Goal: Task Accomplishment & Management: Manage account settings

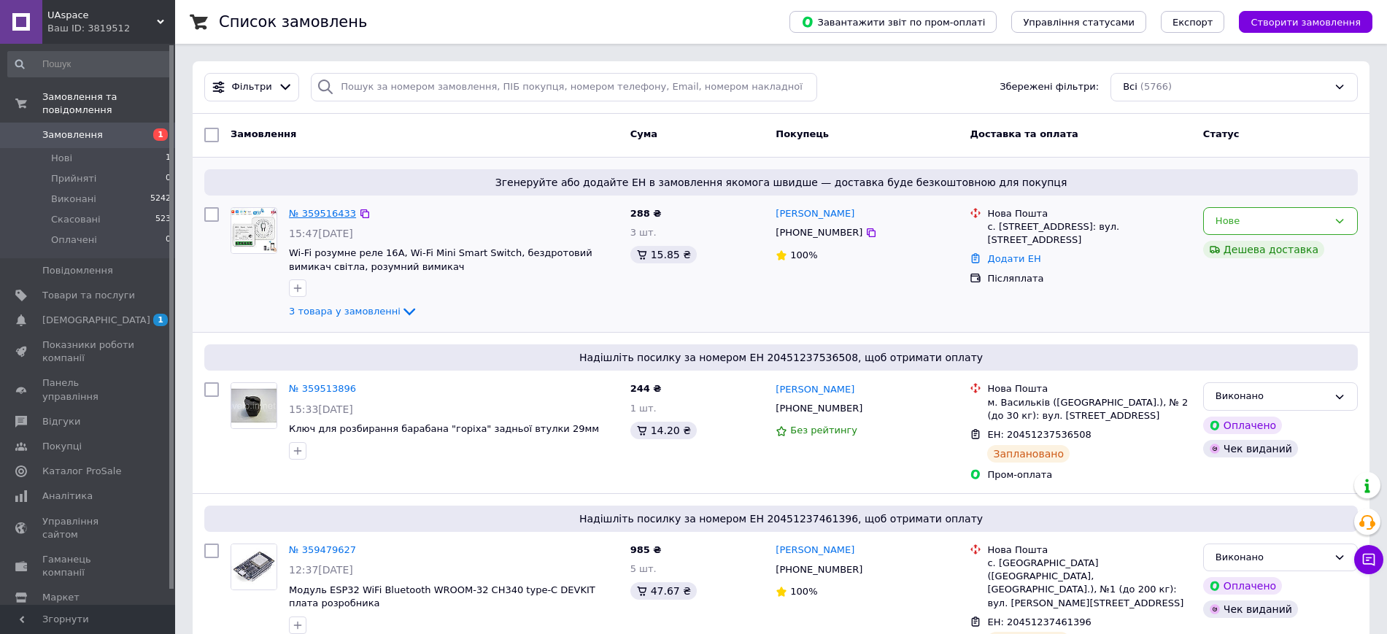
click at [311, 209] on link "№ 359516433" at bounding box center [322, 213] width 67 height 11
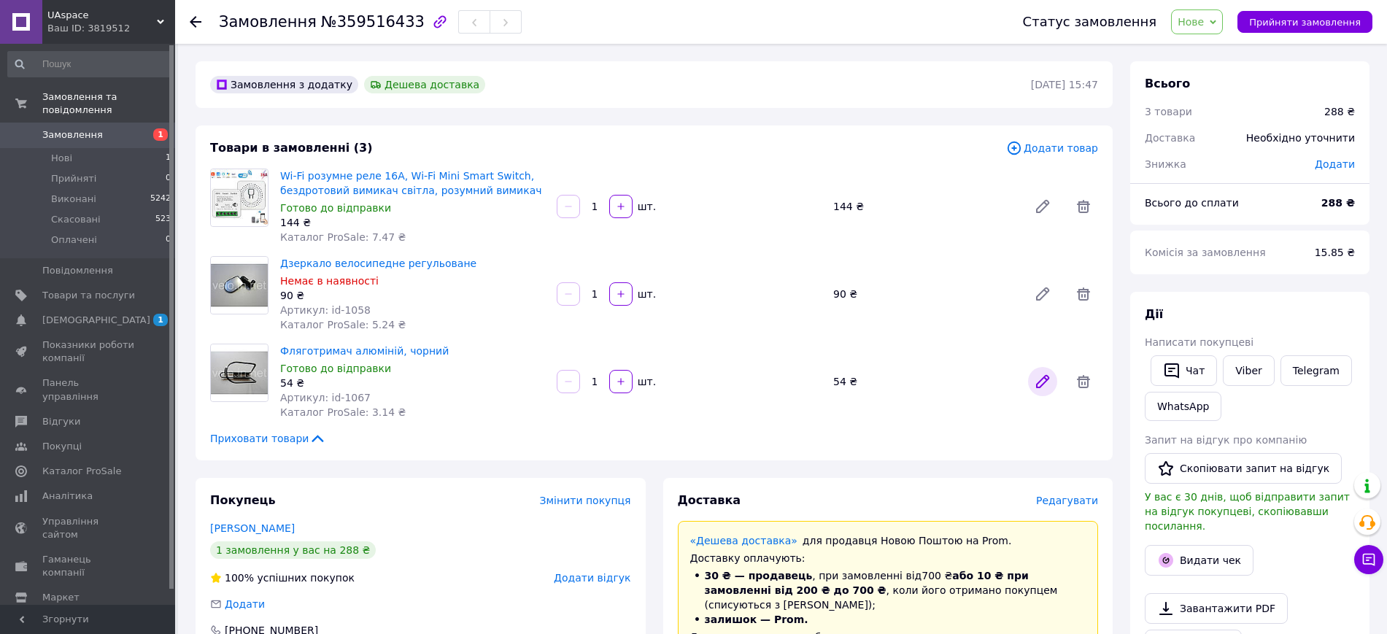
click at [1039, 382] on icon at bounding box center [1043, 382] width 12 height 12
click at [1069, 151] on span "Додати товар" at bounding box center [1052, 148] width 92 height 16
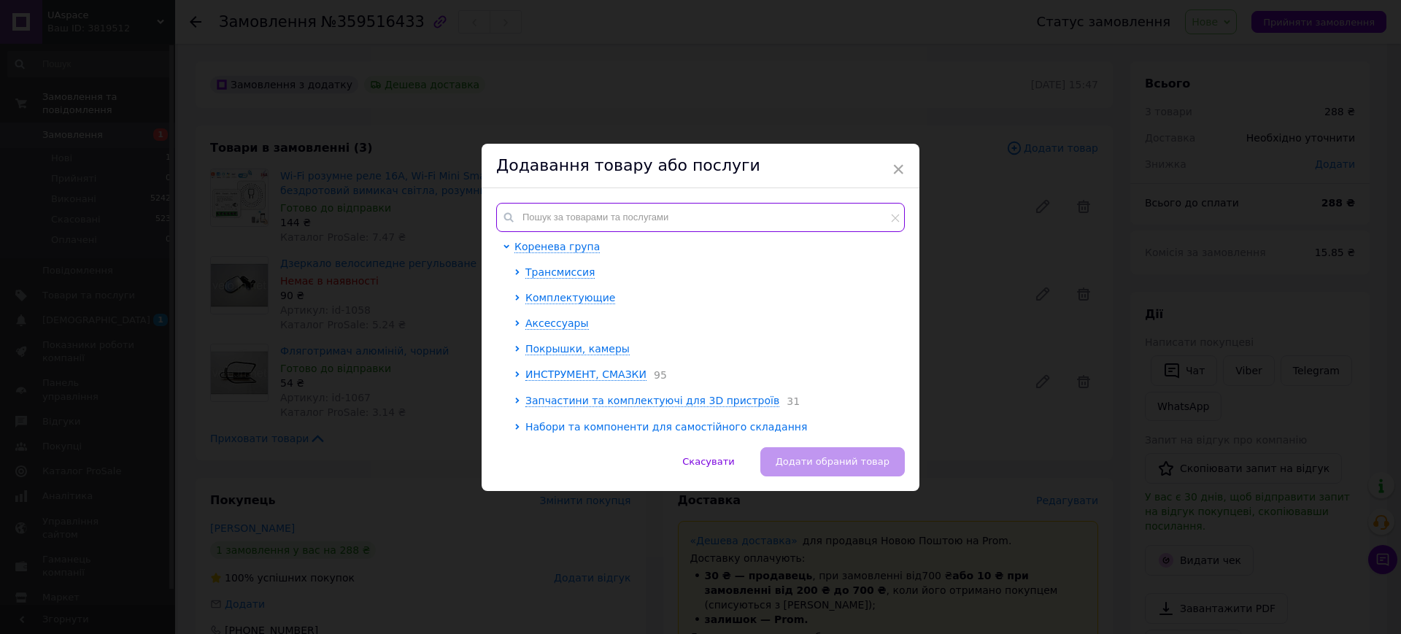
click at [638, 218] on input "text" at bounding box center [700, 217] width 408 height 29
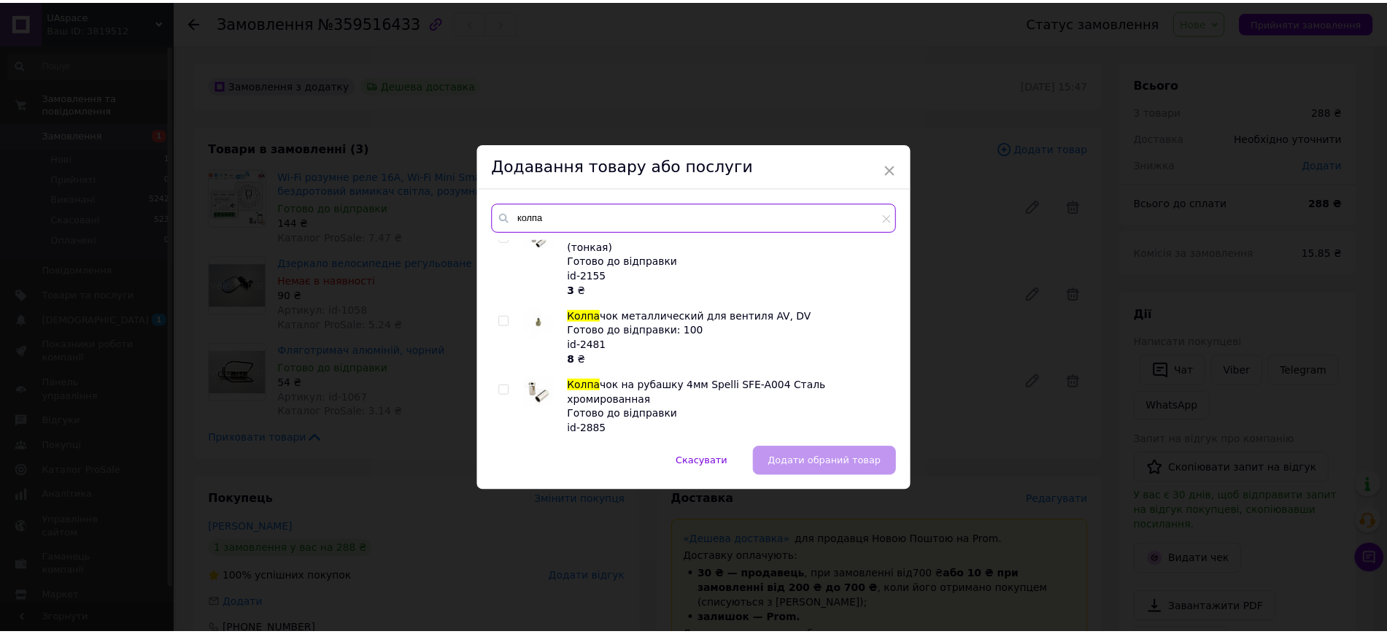
scroll to position [675, 0]
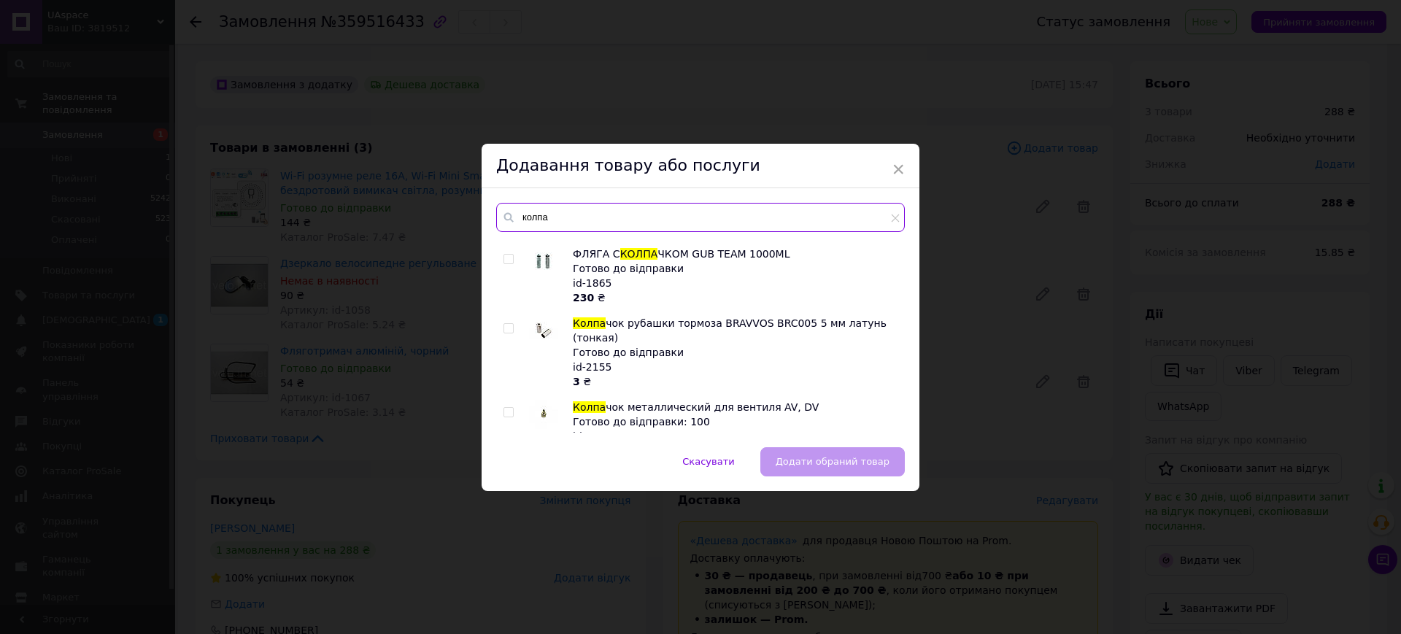
type input "колпа"
click at [672, 317] on span "чок рубашки тормоза BRAVVOS BRC005 5 мм латунь (тонкая)" at bounding box center [730, 330] width 314 height 26
click at [506, 324] on input "checkbox" at bounding box center [507, 328] width 9 height 9
checkbox input "true"
click at [837, 456] on span "Додати обраний товар" at bounding box center [832, 461] width 114 height 11
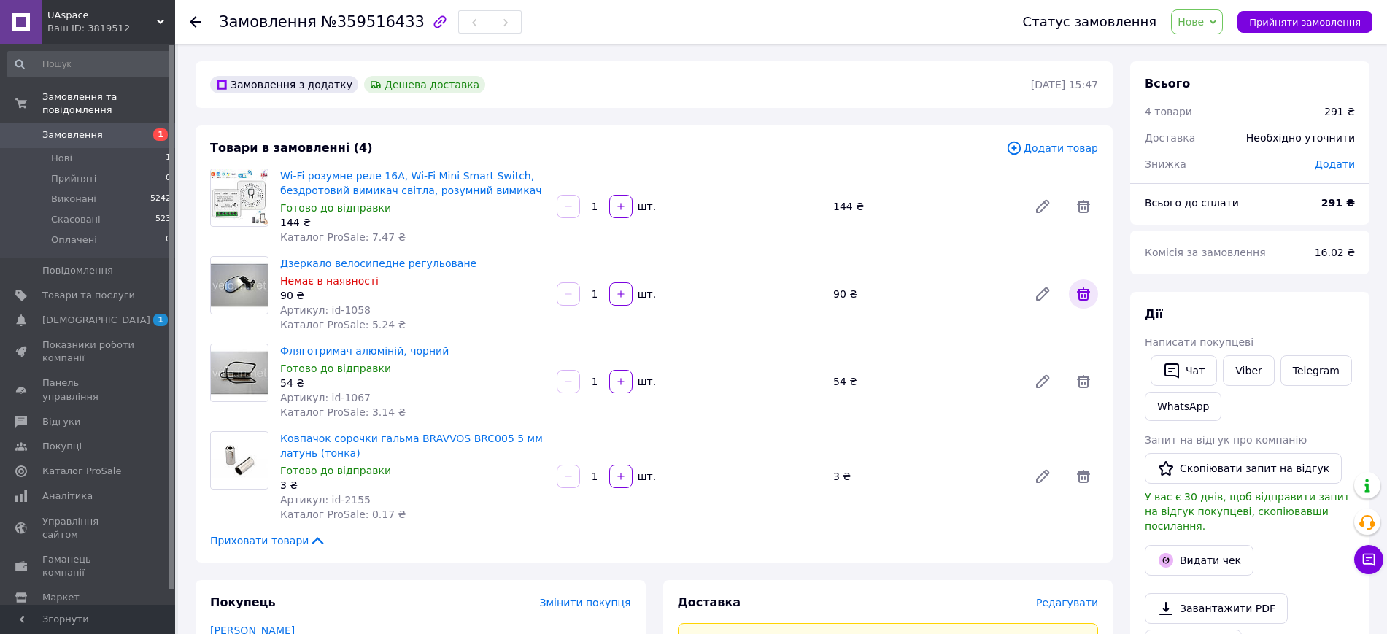
click at [1084, 296] on icon at bounding box center [1083, 293] width 13 height 13
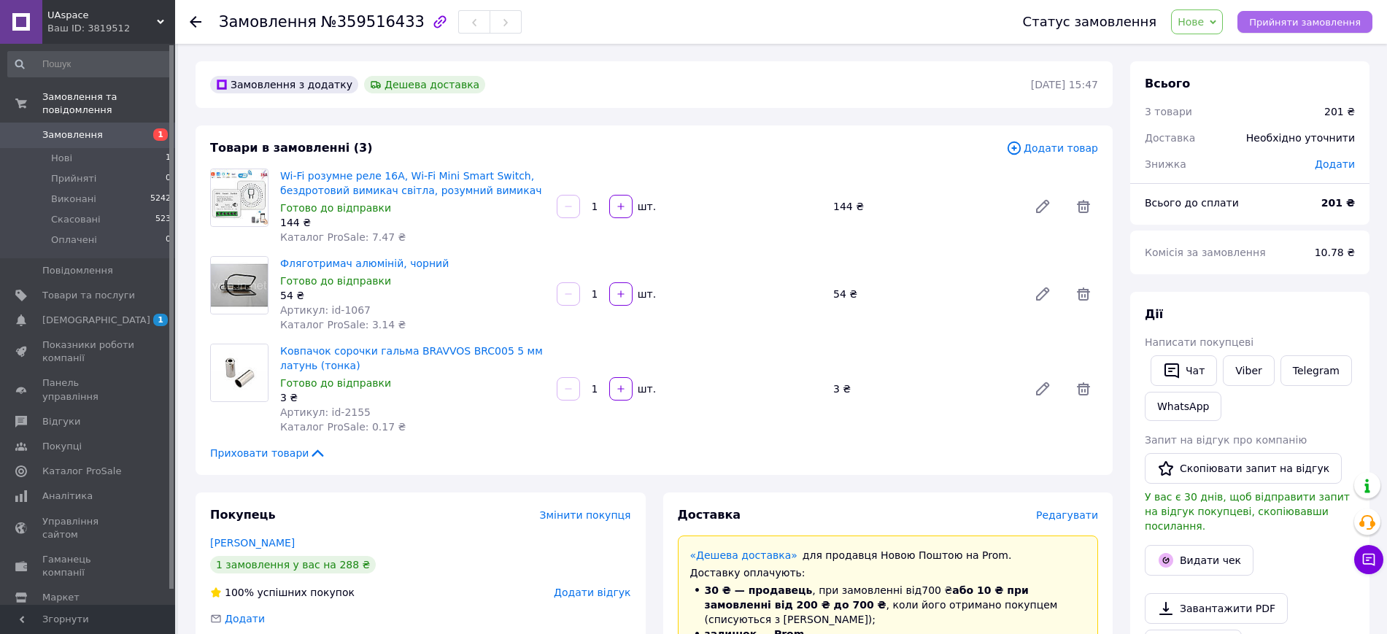
click at [1320, 26] on button "Прийняти замовлення" at bounding box center [1304, 22] width 135 height 22
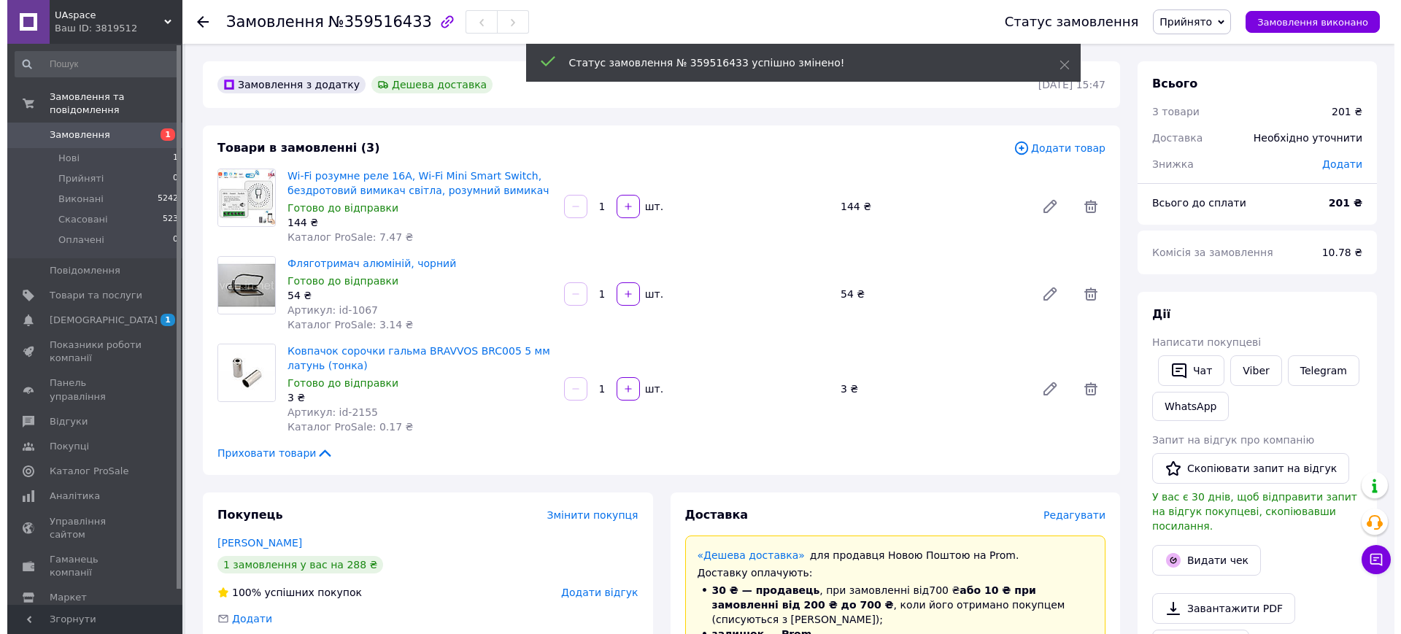
scroll to position [91, 0]
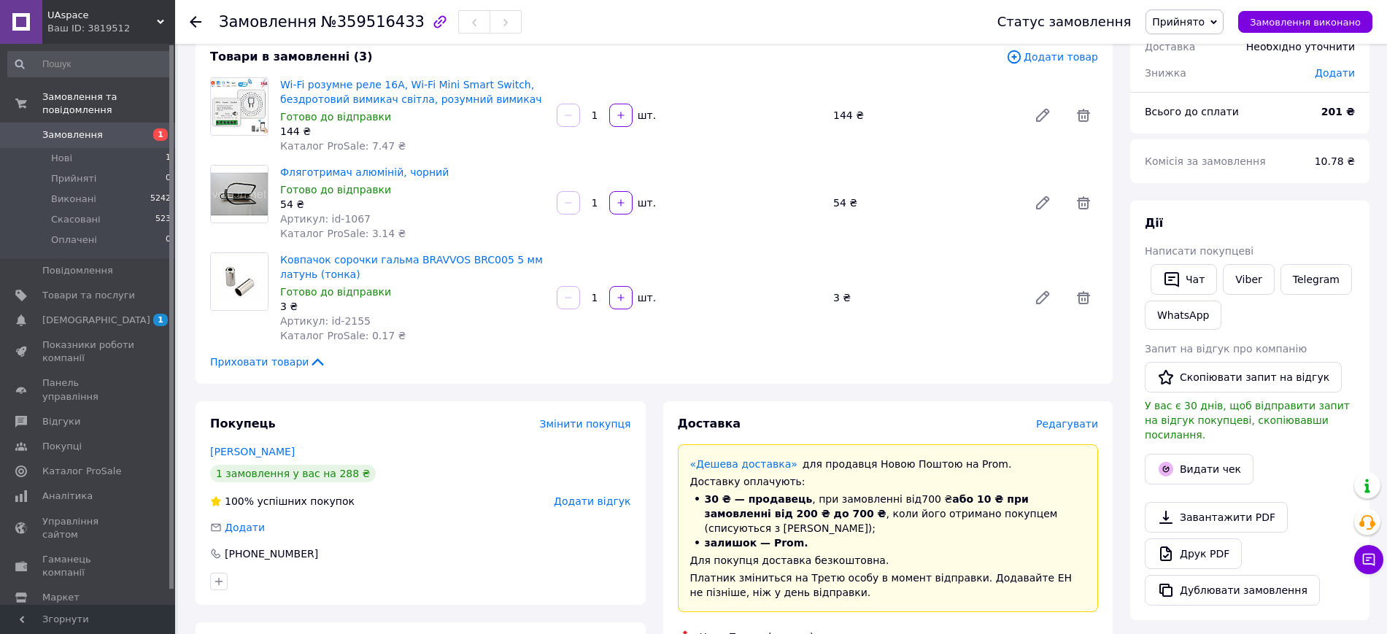
click at [1091, 419] on span "Редагувати" at bounding box center [1067, 424] width 62 height 12
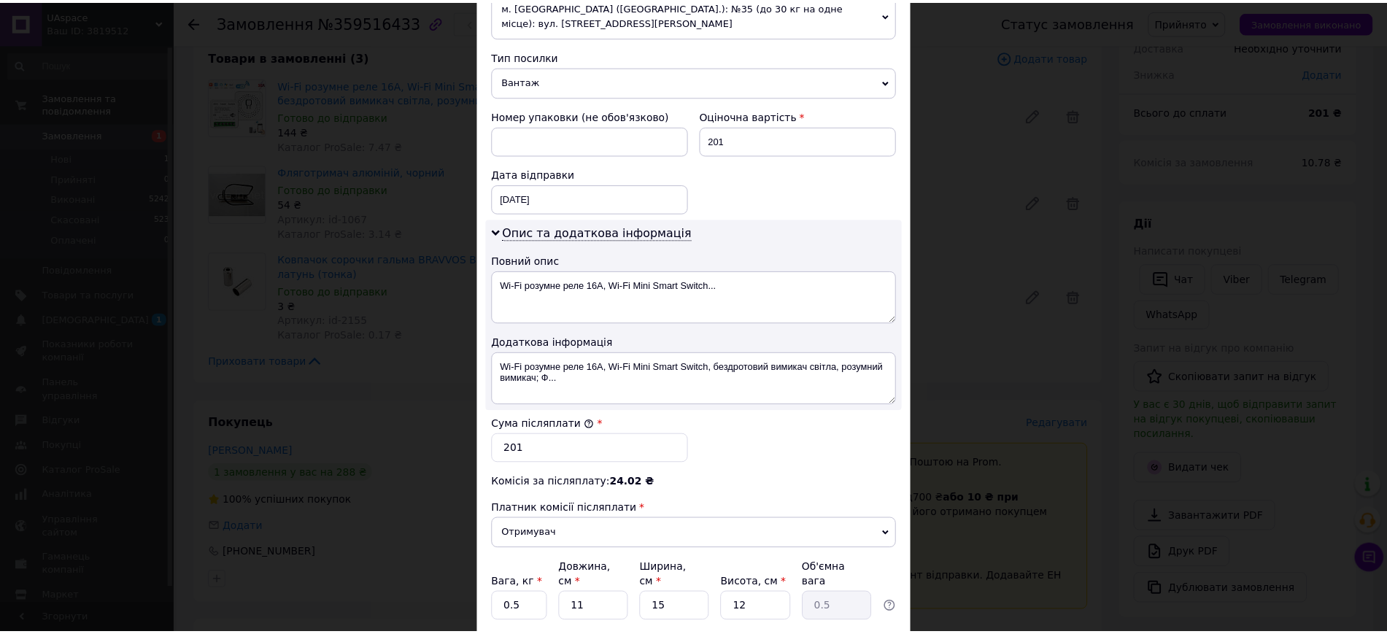
scroll to position [657, 0]
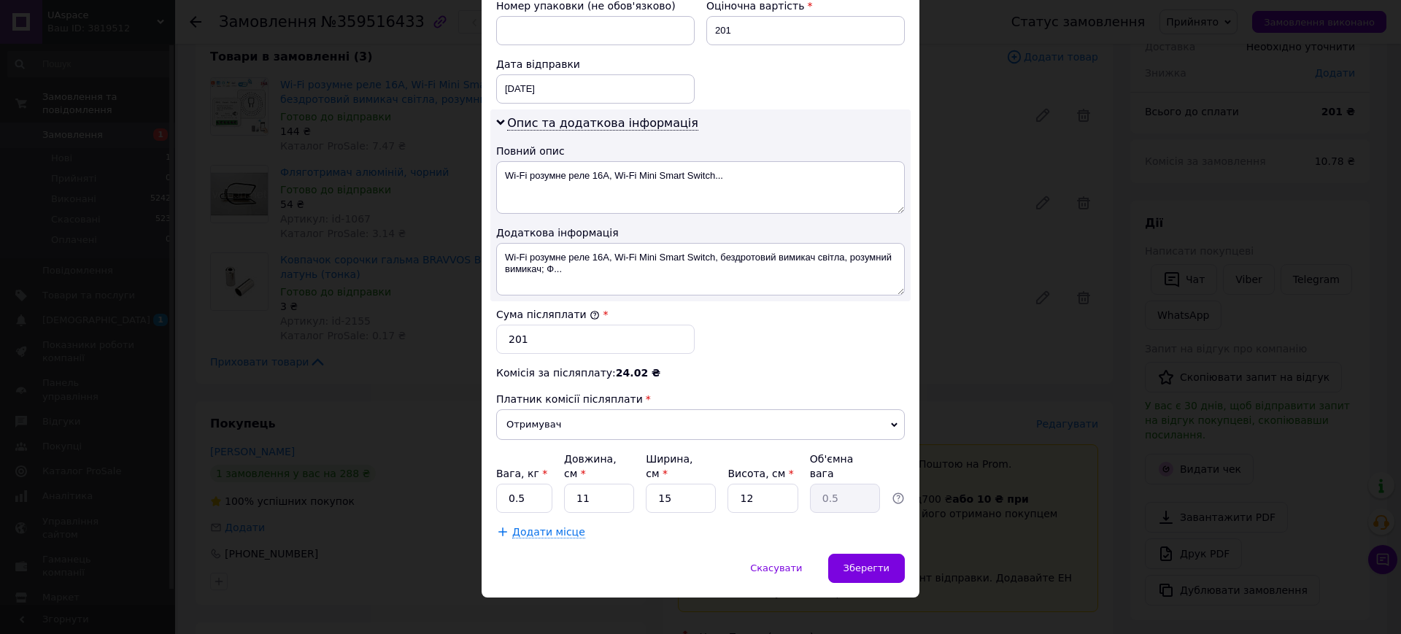
drag, startPoint x: 979, startPoint y: 345, endPoint x: 984, endPoint y: 337, distance: 9.5
click at [984, 338] on div "× Редагування доставки Спосіб доставки Нова Пошта (платна) Платник Отримувач Ві…" at bounding box center [700, 317] width 1401 height 634
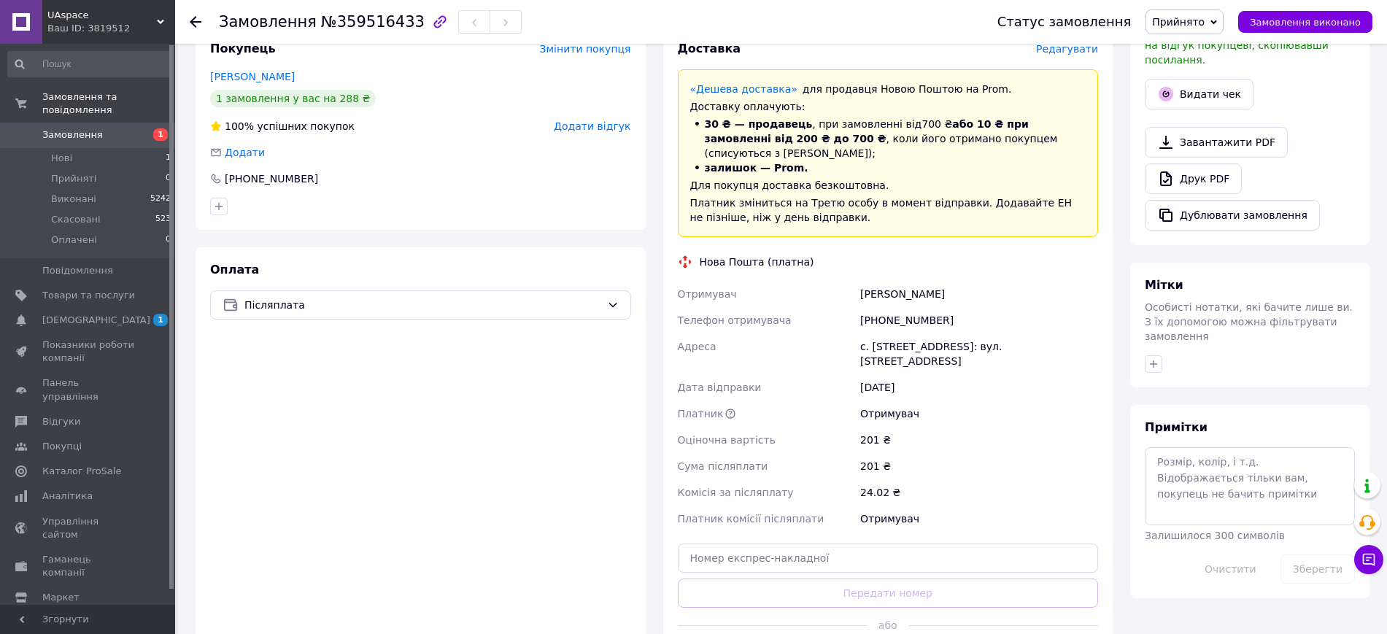
scroll to position [729, 0]
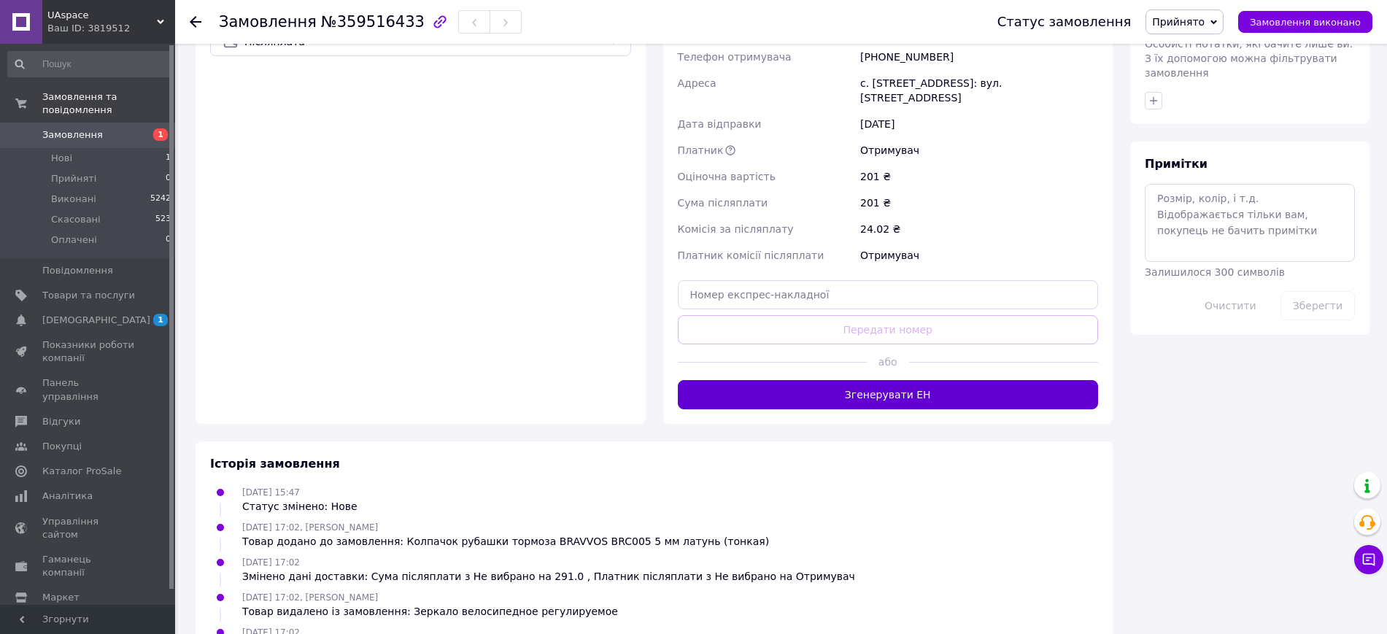
click at [940, 390] on button "Згенерувати ЕН" at bounding box center [888, 394] width 421 height 29
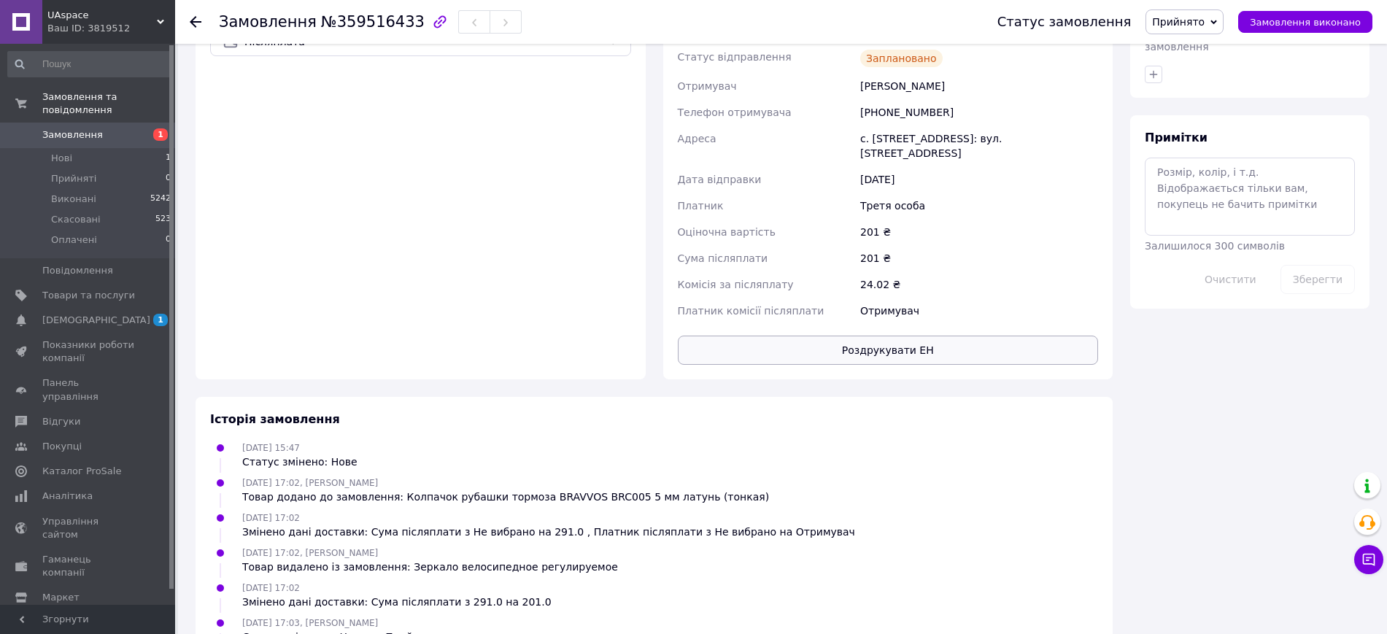
click at [929, 340] on button "Роздрукувати ЕН" at bounding box center [888, 350] width 421 height 29
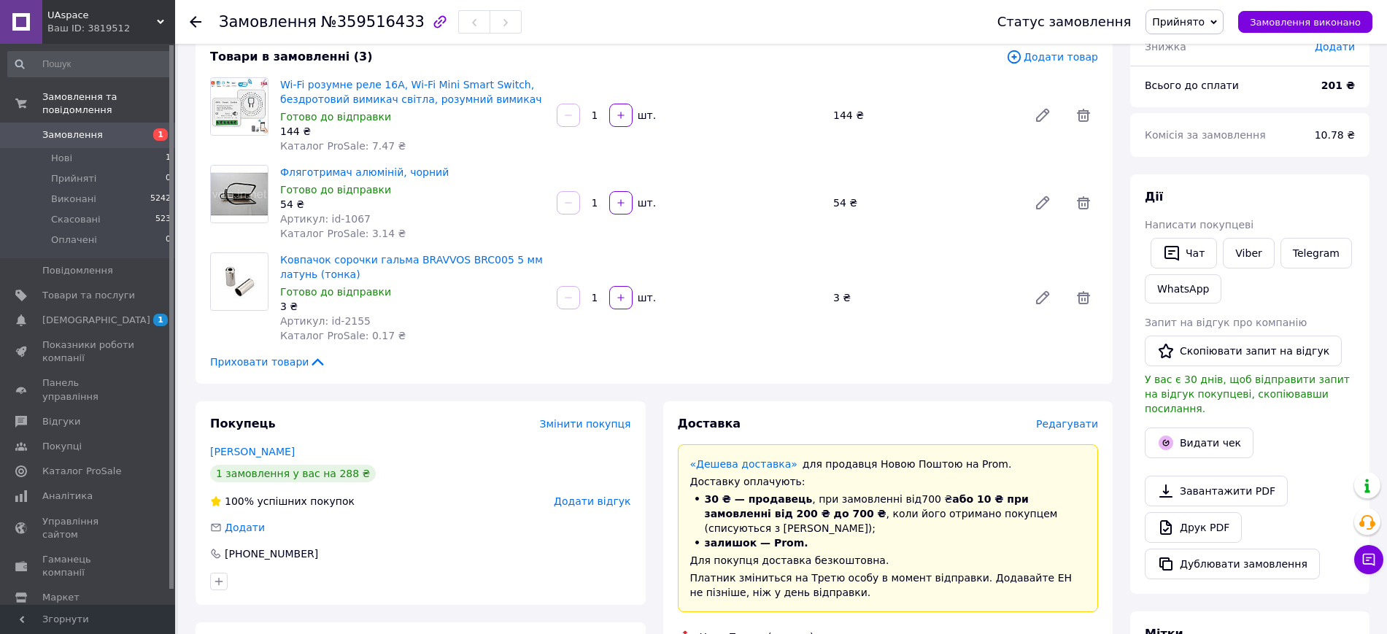
scroll to position [365, 0]
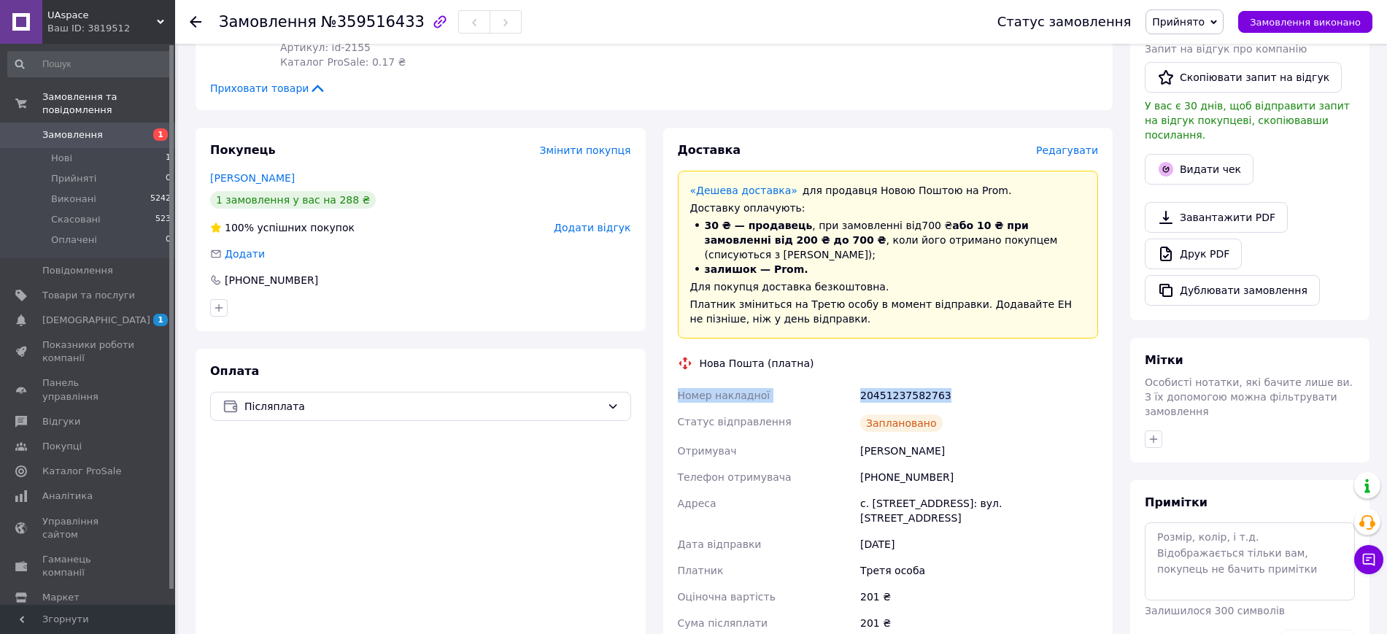
drag, startPoint x: 674, startPoint y: 377, endPoint x: 992, endPoint y: 375, distance: 318.1
click at [992, 382] on div "Номер накладної 20451237582763 Статус відправлення Заплановано Отримувач [PERSO…" at bounding box center [888, 535] width 427 height 306
click at [1290, 20] on span "Замовлення виконано" at bounding box center [1305, 22] width 111 height 11
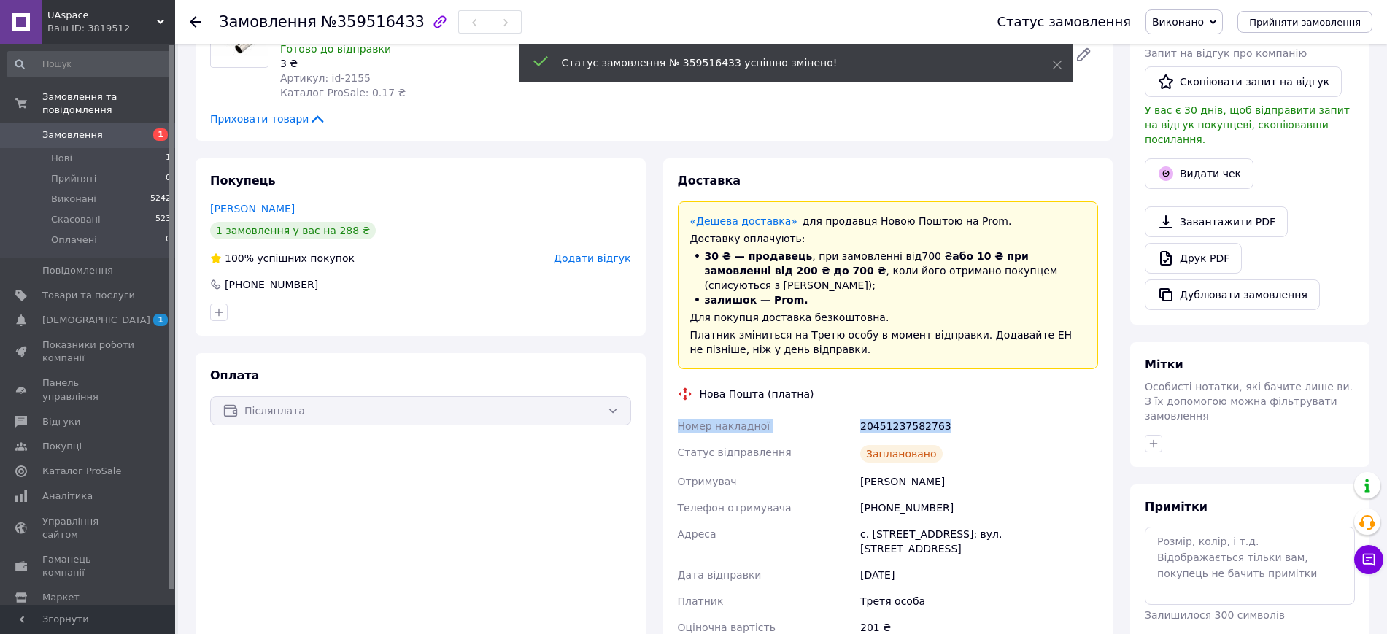
scroll to position [274, 0]
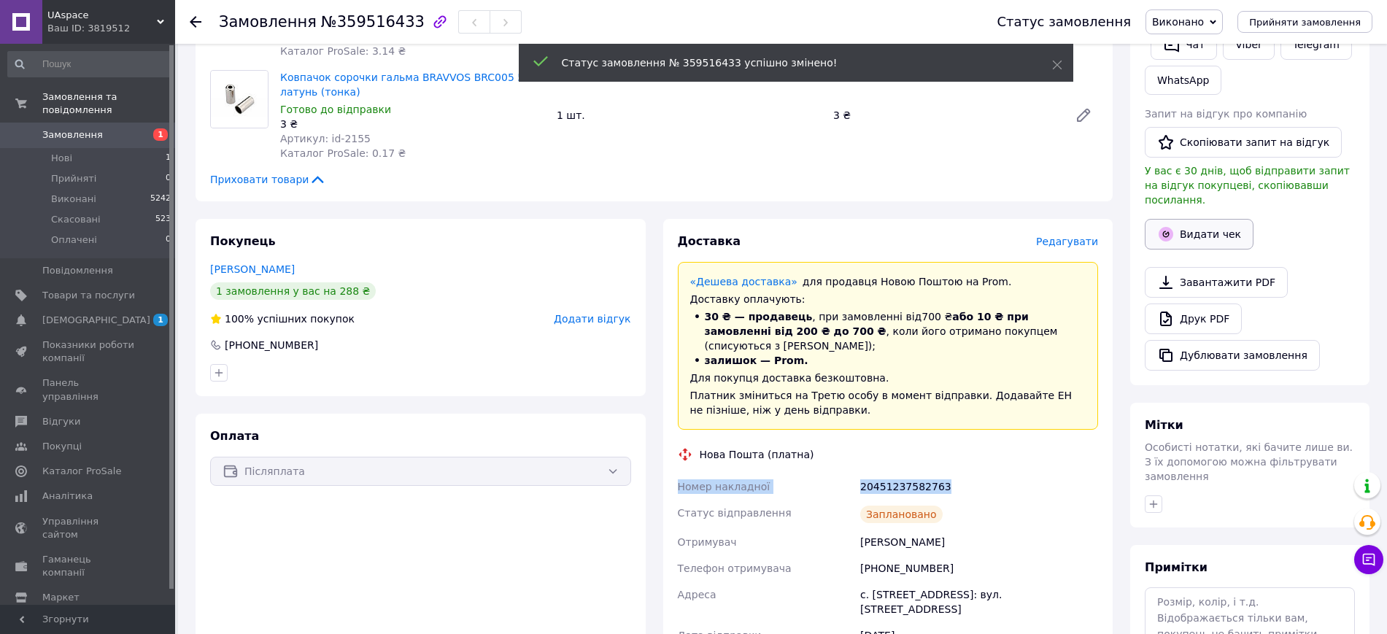
click at [1205, 219] on button "Видати чек" at bounding box center [1199, 234] width 109 height 31
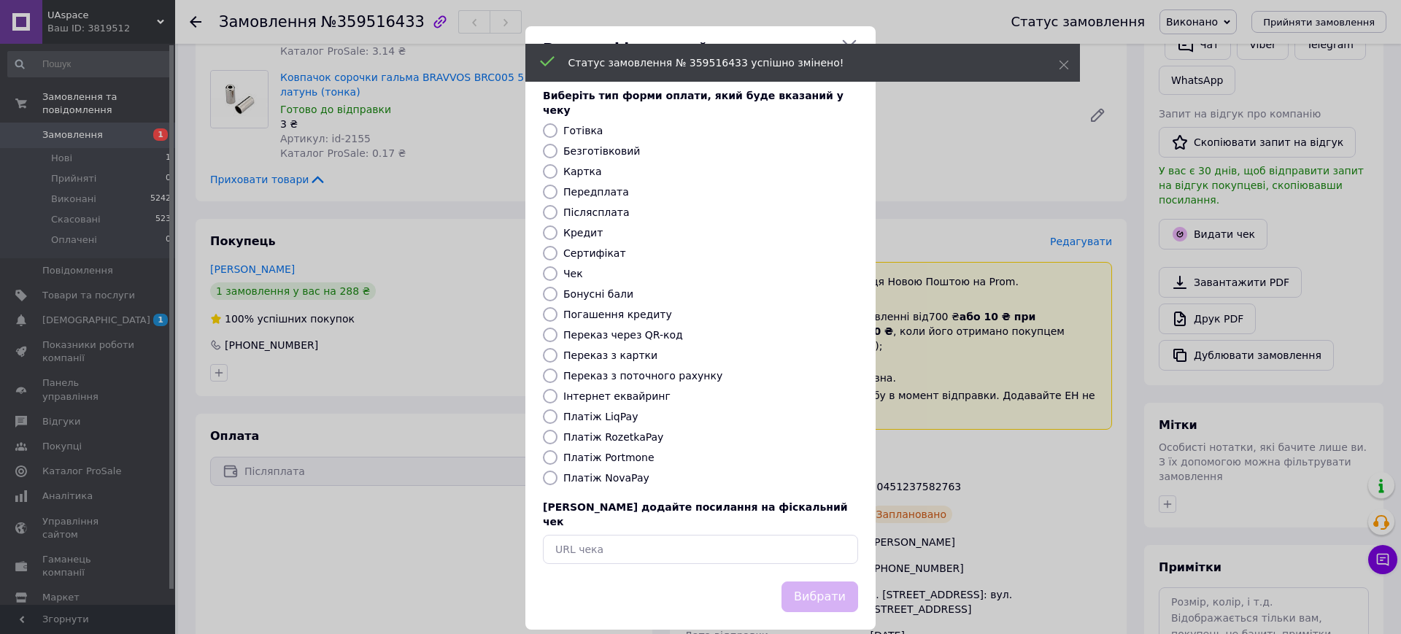
click at [610, 481] on div "Виберіть тип форми оплати, який буде вказаний у чеку Готівка Безготівковий Карт…" at bounding box center [700, 326] width 350 height 511
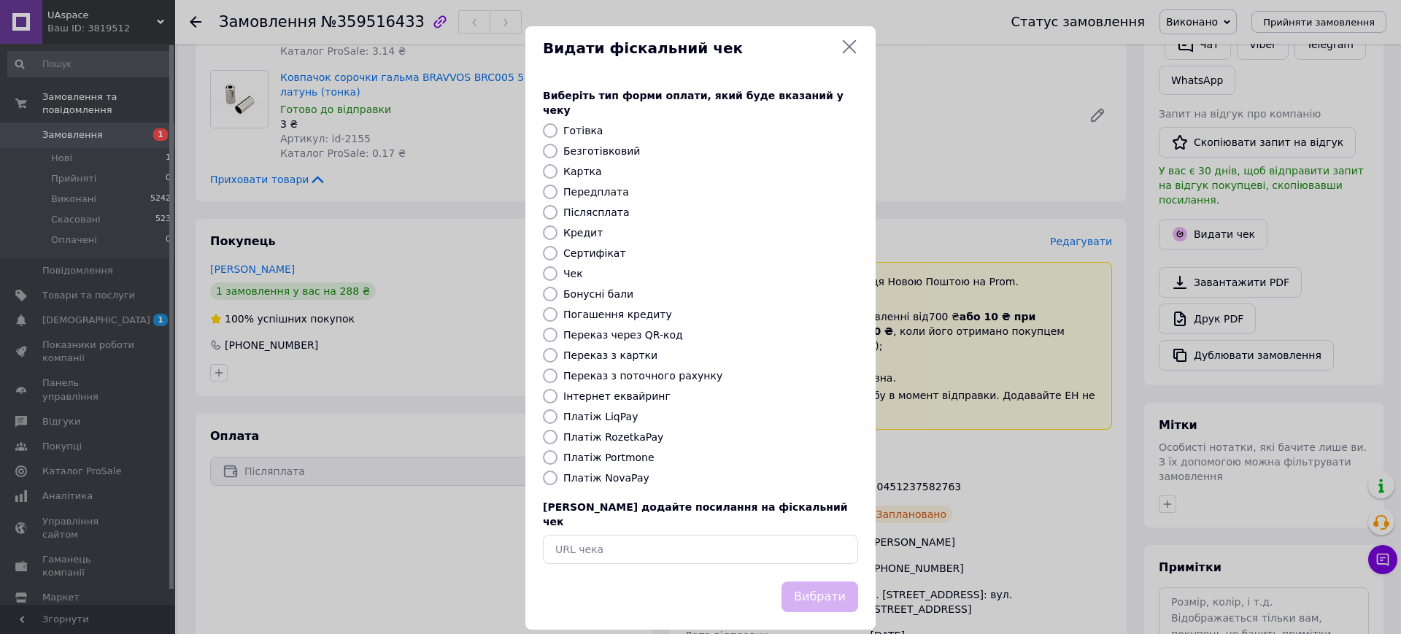
click at [596, 472] on label "Платіж NovaPay" at bounding box center [606, 478] width 86 height 12
click at [557, 471] on input "Платіж NovaPay" at bounding box center [550, 478] width 15 height 15
radio input "true"
click at [832, 581] on button "Вибрати" at bounding box center [819, 596] width 77 height 31
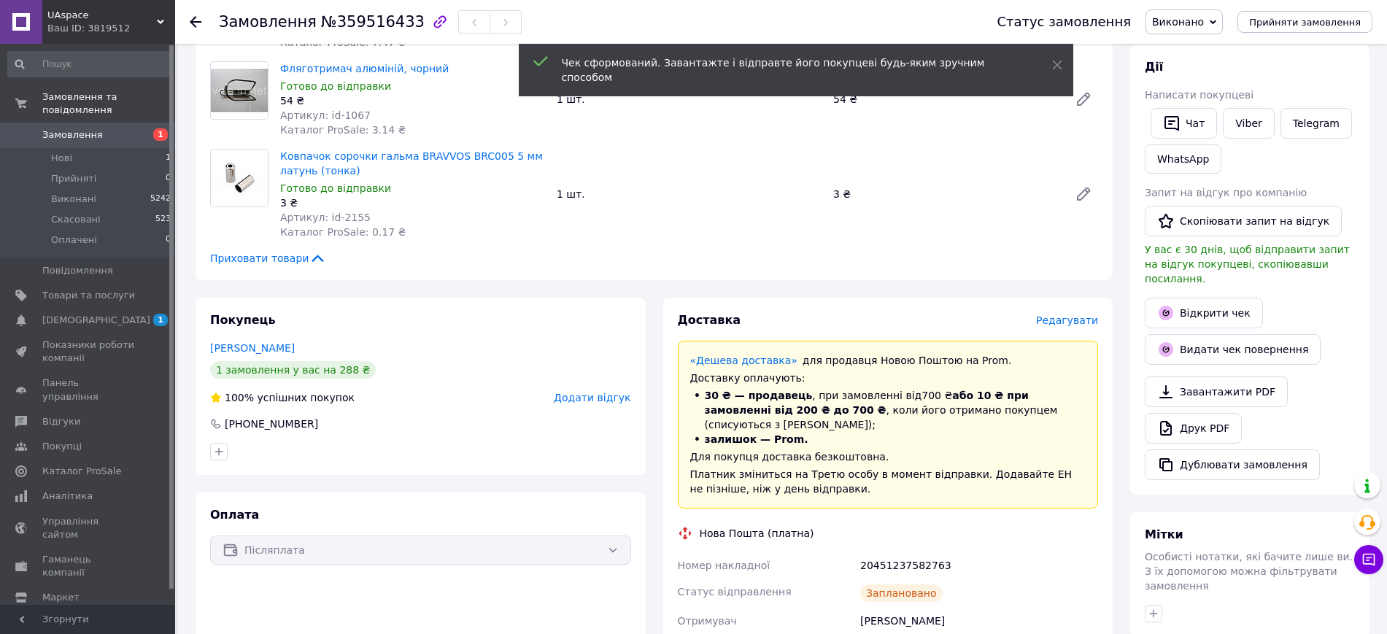
scroll to position [0, 0]
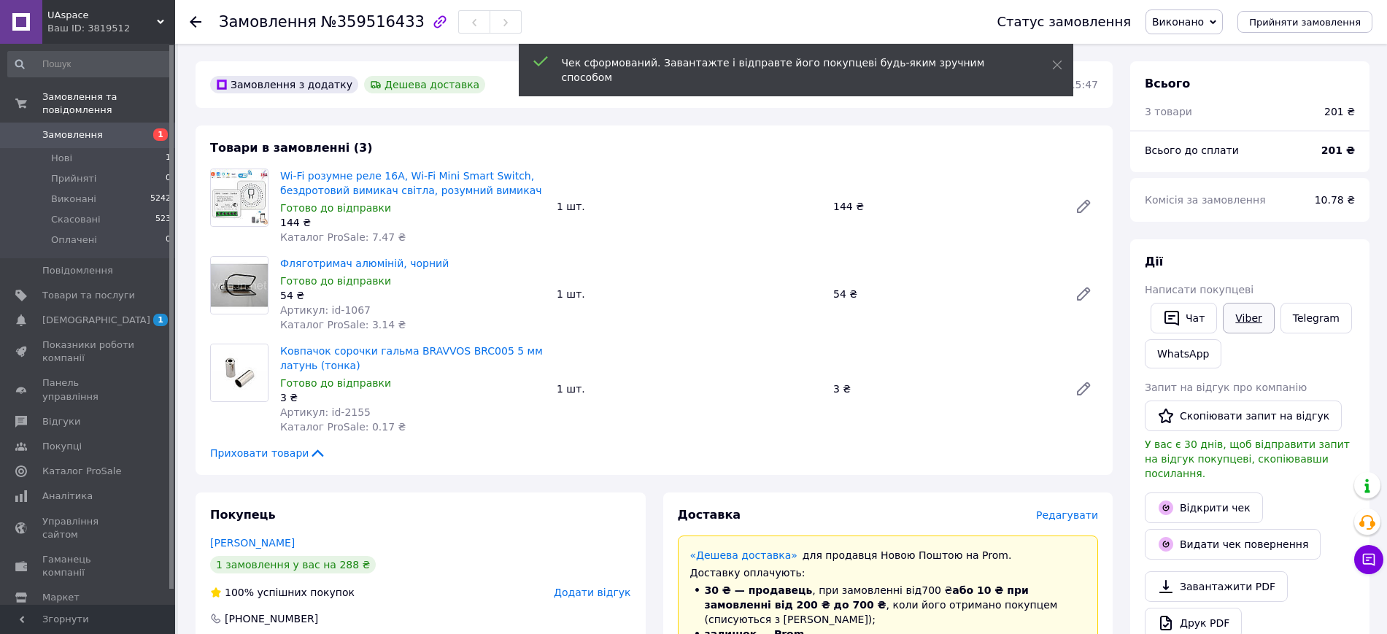
click at [1243, 311] on link "Viber" at bounding box center [1248, 318] width 51 height 31
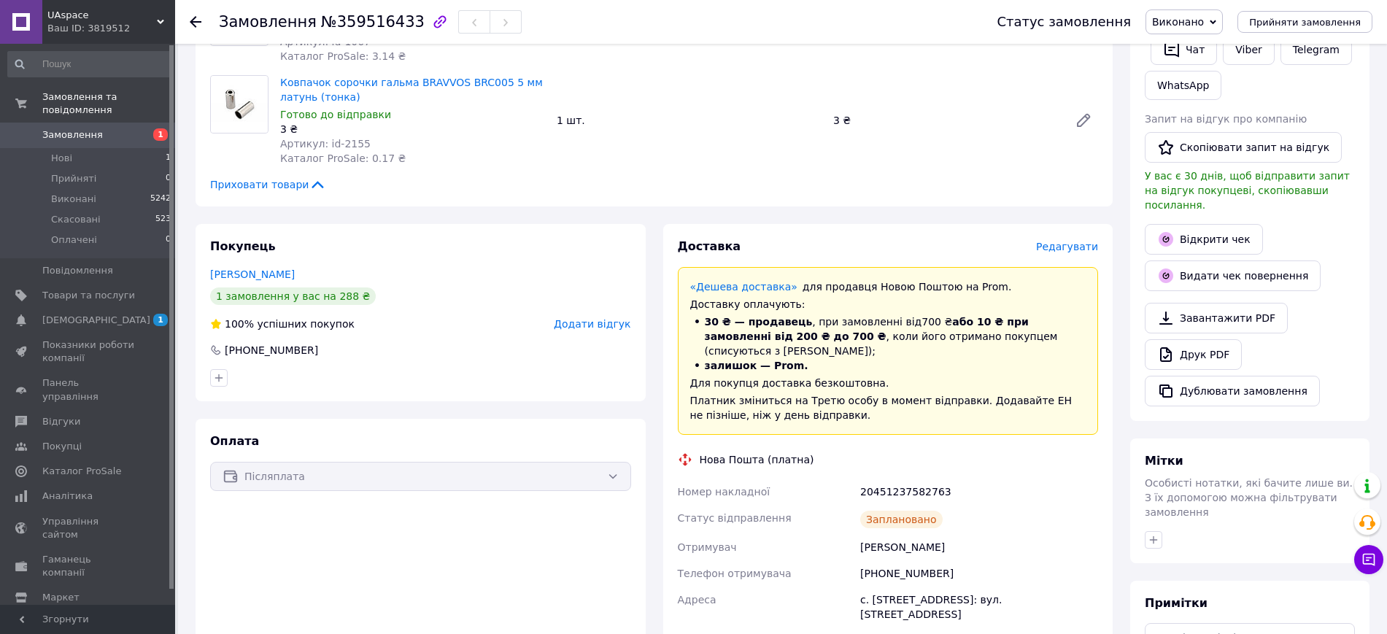
scroll to position [274, 0]
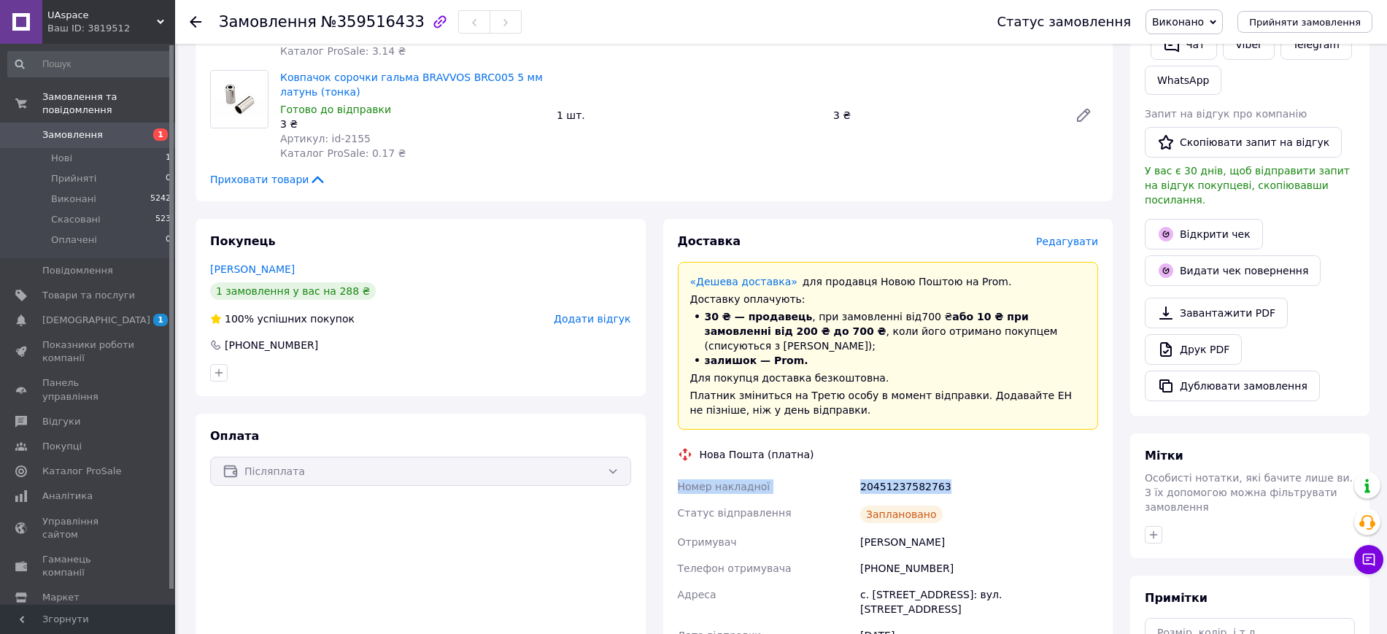
drag, startPoint x: 676, startPoint y: 473, endPoint x: 965, endPoint y: 482, distance: 289.0
click at [965, 482] on div "Номер накладної 20451237582763 Статус відправлення Заплановано Отримувач [PERSO…" at bounding box center [888, 626] width 427 height 306
copy div "Номер накладної 20451237582763"
click at [1208, 219] on link "Відкрити чек" at bounding box center [1204, 234] width 118 height 31
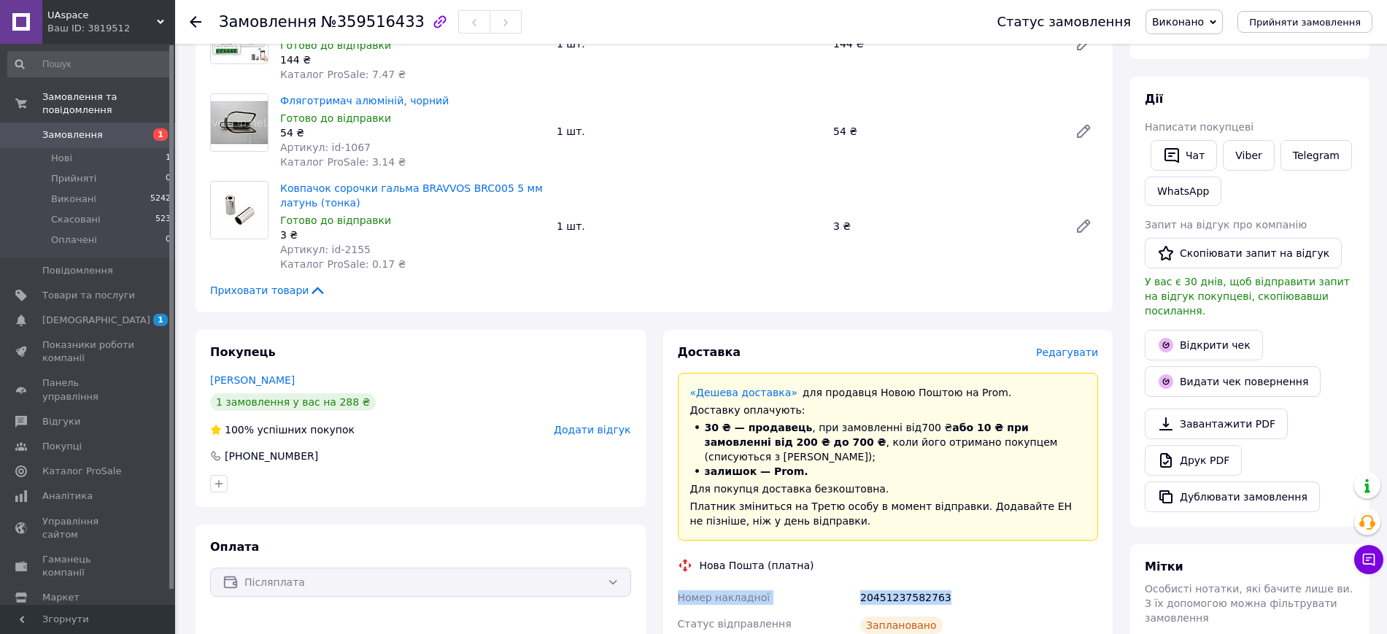
scroll to position [0, 0]
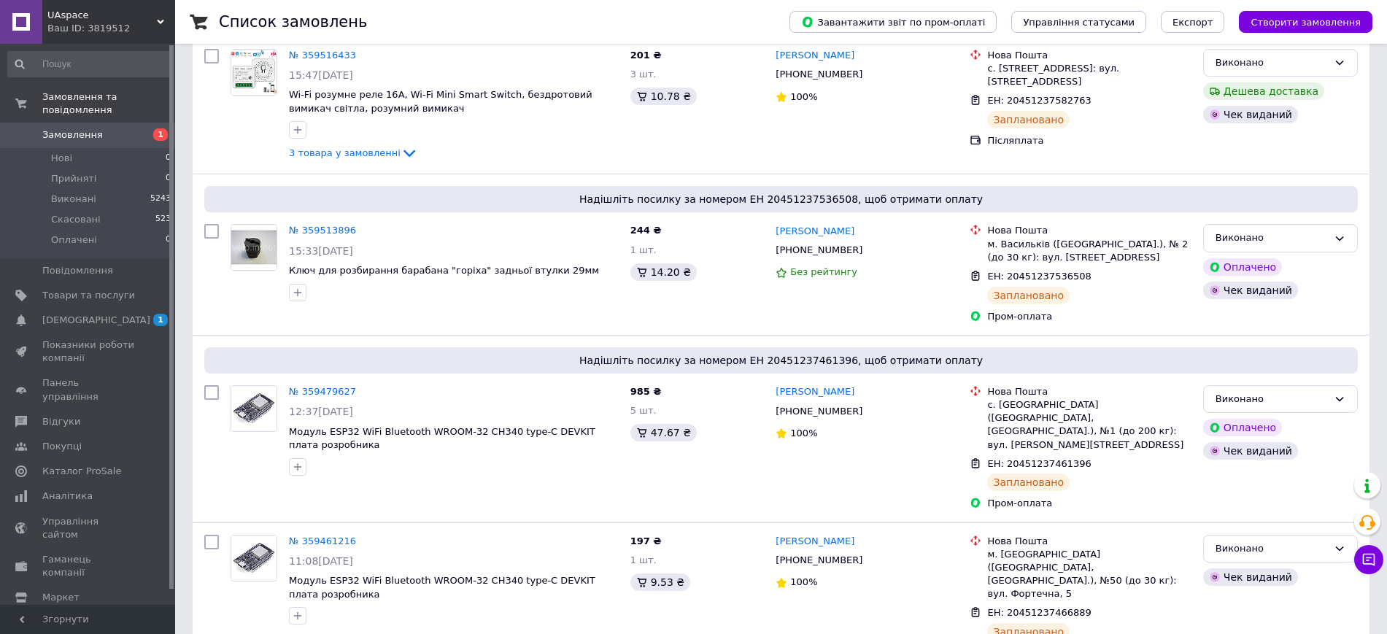
scroll to position [91, 0]
